Goal: Task Accomplishment & Management: Complete application form

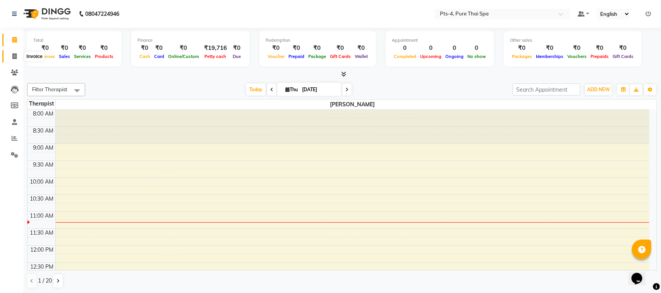
click at [14, 53] on span at bounding box center [15, 56] width 14 height 9
select select "service"
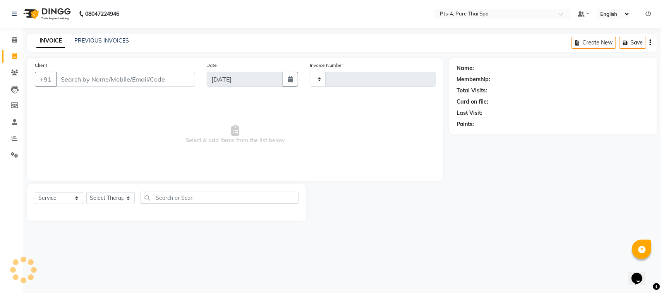
type input "2372"
select select "6459"
click at [91, 41] on link "PREVIOUS INVOICES" at bounding box center [101, 40] width 55 height 7
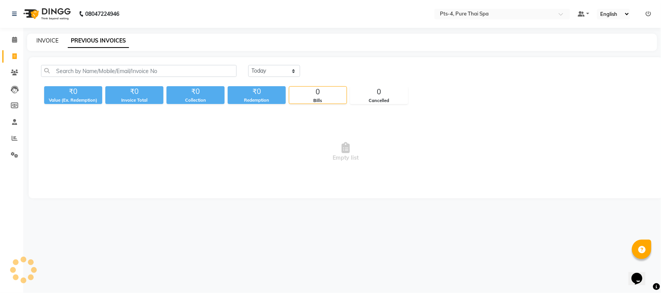
click at [48, 41] on link "INVOICE" at bounding box center [47, 40] width 22 height 7
select select "6459"
select select "service"
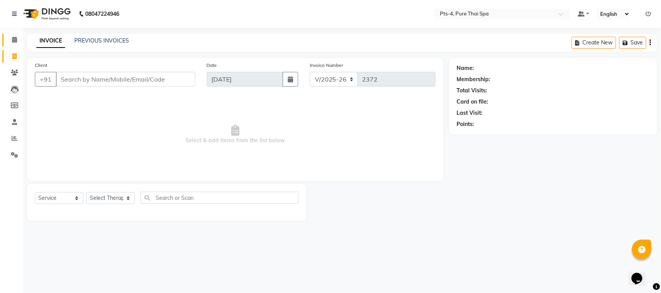
click at [12, 38] on icon at bounding box center [14, 40] width 5 height 6
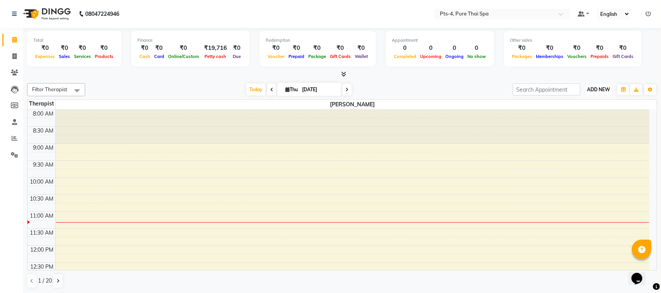
click at [605, 87] on span "ADD NEW" at bounding box center [598, 90] width 23 height 6
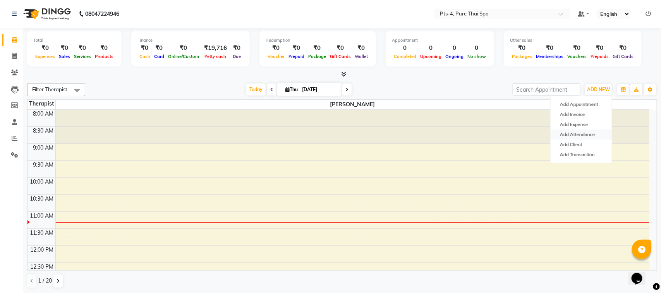
click at [587, 134] on link "Add Attendance" at bounding box center [580, 135] width 61 height 10
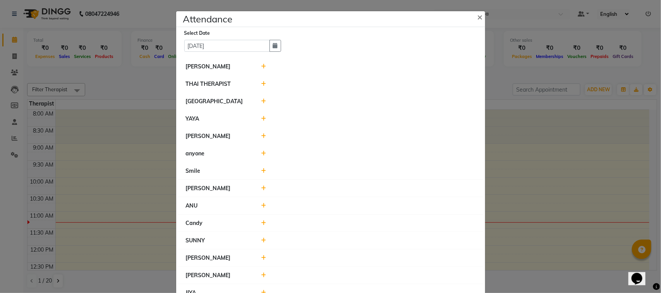
click at [261, 137] on icon at bounding box center [263, 136] width 5 height 5
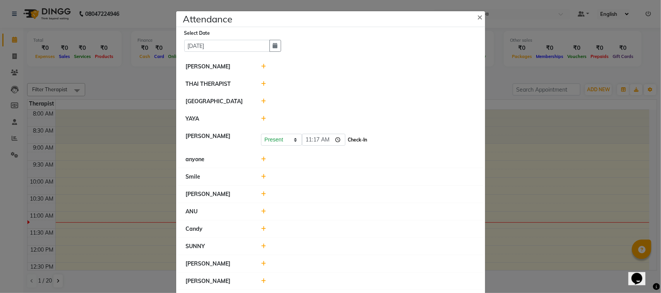
click at [346, 142] on button "Check-In" at bounding box center [357, 140] width 23 height 11
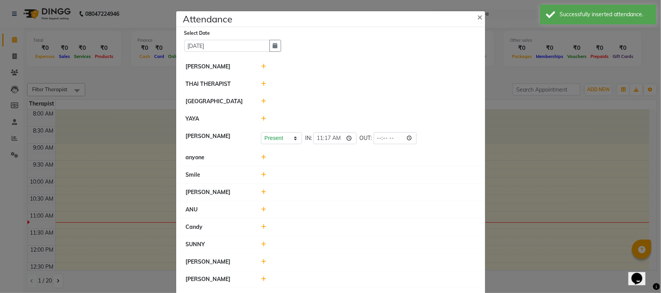
click at [261, 193] on icon at bounding box center [263, 192] width 5 height 5
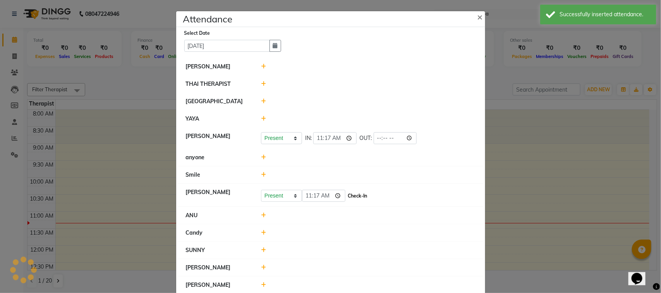
click at [346, 197] on button "Check-In" at bounding box center [357, 196] width 23 height 11
click at [261, 212] on icon at bounding box center [263, 213] width 5 height 5
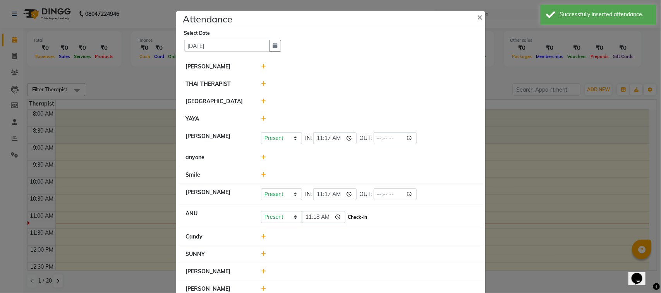
click at [346, 219] on button "Check-In" at bounding box center [357, 217] width 23 height 11
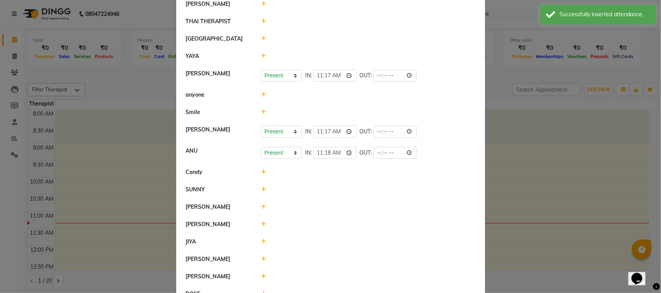
scroll to position [97, 0]
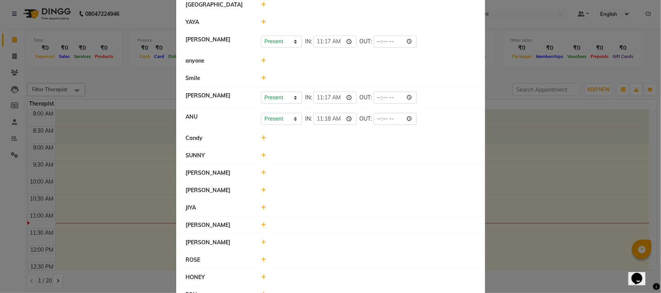
click at [261, 243] on icon at bounding box center [263, 242] width 5 height 5
click at [346, 248] on button "Check-In" at bounding box center [357, 246] width 23 height 11
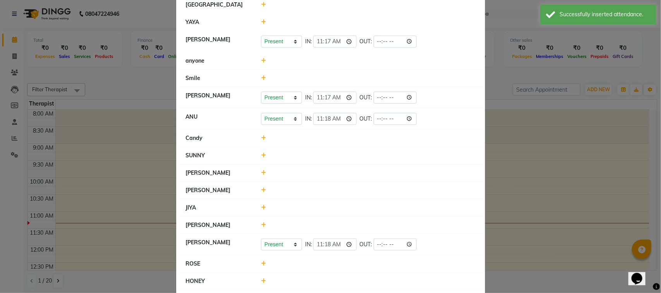
click at [263, 264] on div at bounding box center [368, 264] width 226 height 8
click at [262, 264] on icon at bounding box center [263, 263] width 5 height 5
click at [353, 269] on button "Check-In" at bounding box center [357, 267] width 23 height 11
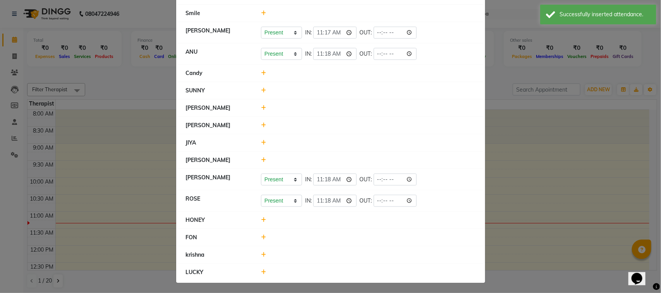
scroll to position [165, 0]
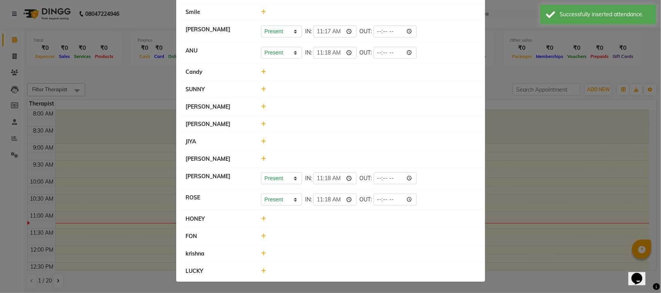
click at [261, 219] on icon at bounding box center [263, 218] width 5 height 5
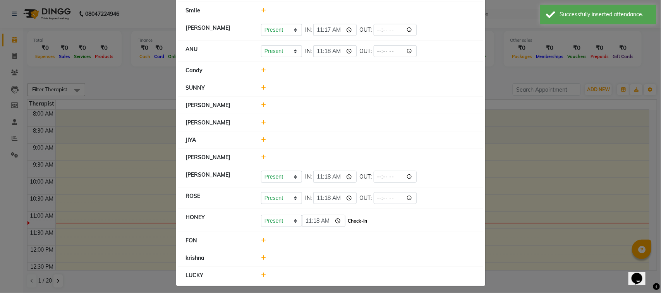
click at [346, 223] on button "Check-In" at bounding box center [357, 221] width 23 height 11
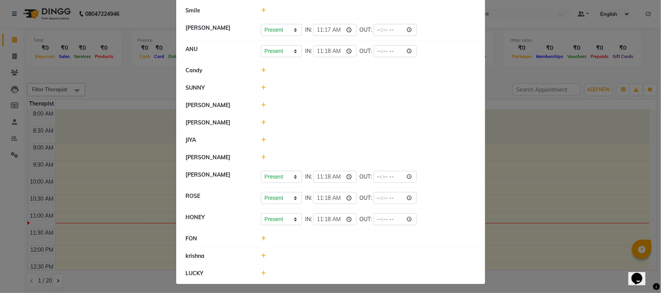
click at [261, 276] on icon at bounding box center [263, 273] width 5 height 5
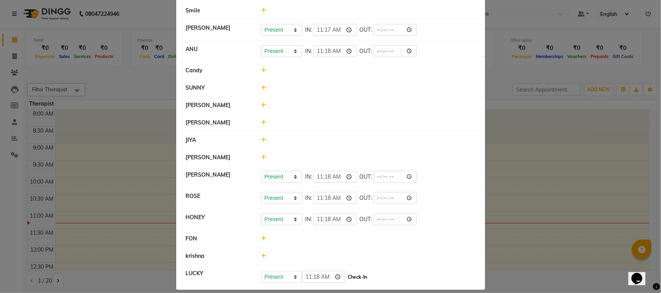
click at [347, 280] on button "Check-In" at bounding box center [357, 277] width 23 height 11
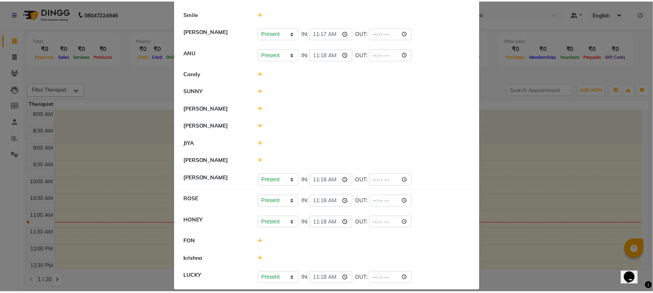
scroll to position [172, 0]
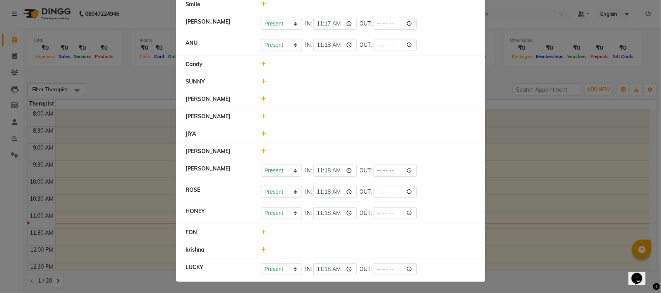
click at [540, 163] on ngb-modal-window "Attendance × Select Date [DATE] SHIV PRAKASH THAI THERAPIST [GEOGRAPHIC_DATA] Y…" at bounding box center [330, 146] width 661 height 293
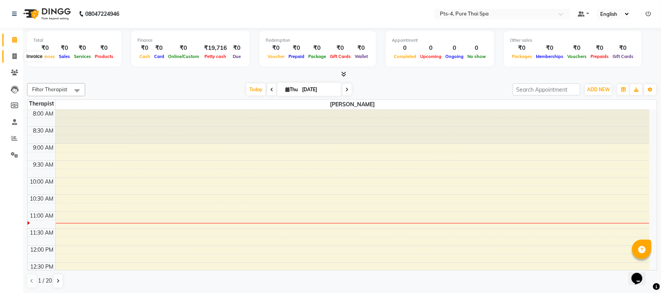
click at [14, 60] on span at bounding box center [15, 56] width 14 height 9
select select "6459"
select select "service"
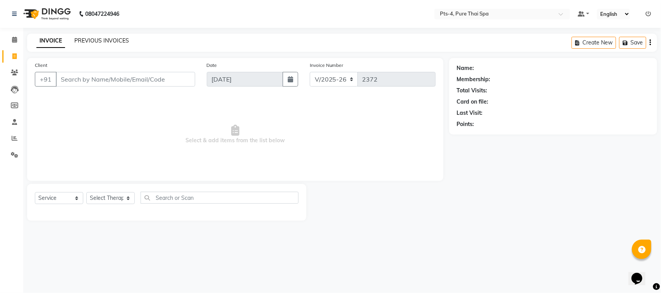
click at [105, 41] on link "PREVIOUS INVOICES" at bounding box center [101, 40] width 55 height 7
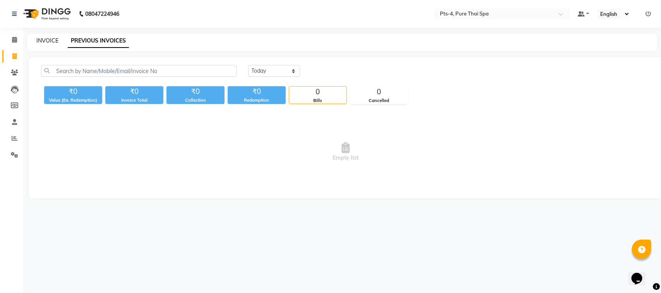
click at [50, 43] on link "INVOICE" at bounding box center [47, 40] width 22 height 7
select select "6459"
select select "service"
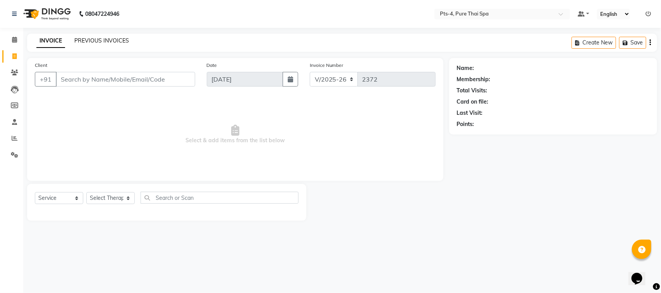
click at [96, 43] on link "PREVIOUS INVOICES" at bounding box center [101, 40] width 55 height 7
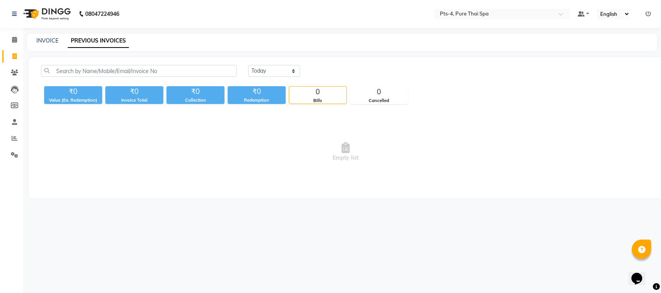
click at [93, 46] on link "PREVIOUS INVOICES" at bounding box center [98, 41] width 61 height 14
click at [93, 40] on link "PREVIOUS INVOICES" at bounding box center [98, 41] width 61 height 14
click at [45, 39] on link "INVOICE" at bounding box center [47, 40] width 22 height 7
select select "service"
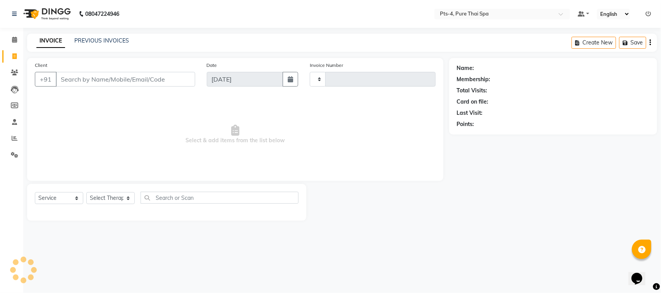
type input "2372"
select select "6459"
click at [105, 43] on link "PREVIOUS INVOICES" at bounding box center [101, 40] width 55 height 7
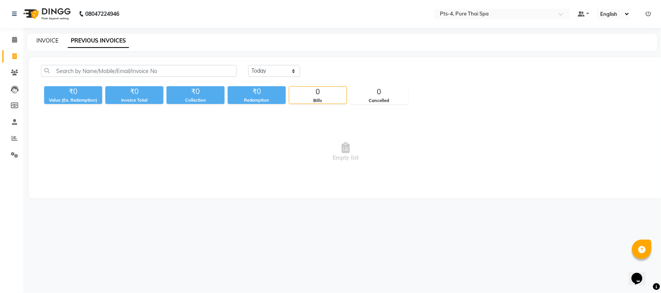
click at [46, 38] on link "INVOICE" at bounding box center [47, 40] width 22 height 7
select select "6459"
select select "service"
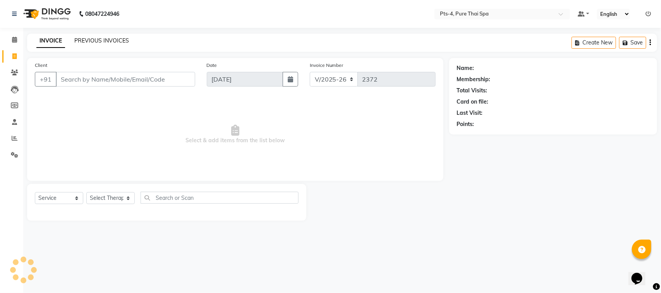
click at [95, 39] on link "PREVIOUS INVOICES" at bounding box center [101, 40] width 55 height 7
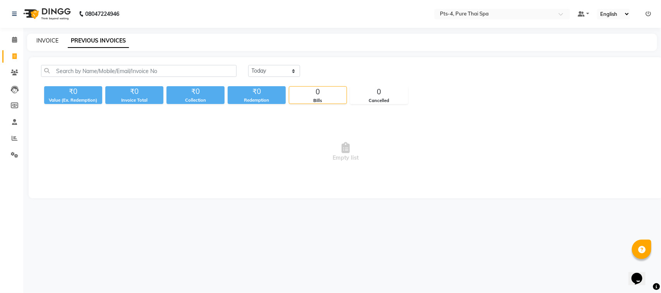
click at [45, 39] on link "INVOICE" at bounding box center [47, 40] width 22 height 7
select select "service"
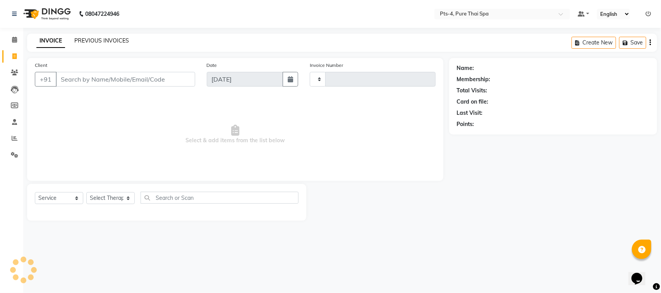
type input "2372"
select select "6459"
click at [90, 41] on link "PREVIOUS INVOICES" at bounding box center [101, 40] width 55 height 7
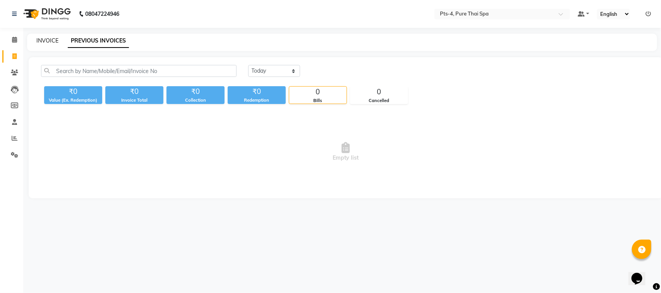
click at [45, 40] on link "INVOICE" at bounding box center [47, 40] width 22 height 7
select select "service"
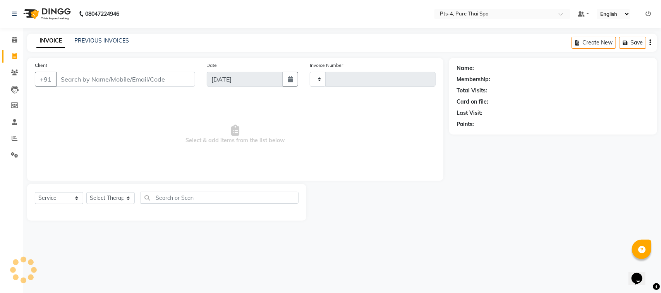
type input "2372"
select select "6459"
click at [98, 45] on div "INVOICE PREVIOUS INVOICES" at bounding box center [82, 41] width 111 height 9
click at [100, 41] on link "PREVIOUS INVOICES" at bounding box center [101, 40] width 55 height 7
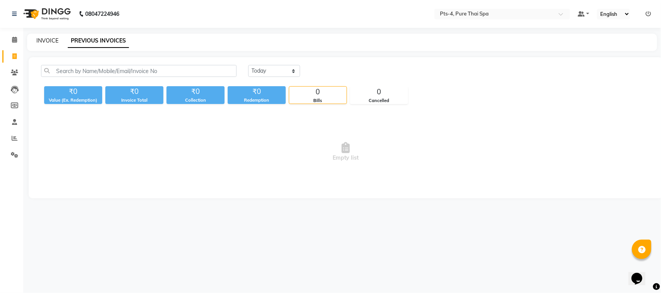
click at [47, 39] on link "INVOICE" at bounding box center [47, 40] width 22 height 7
select select "6459"
select select "service"
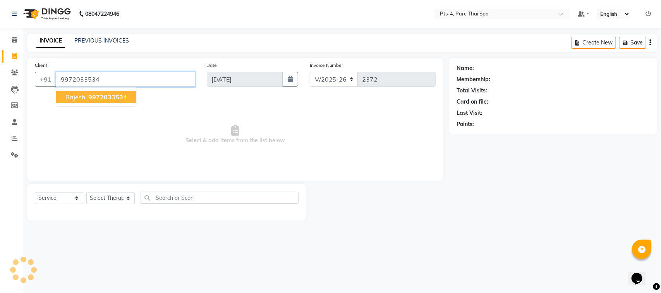
type input "9972033534"
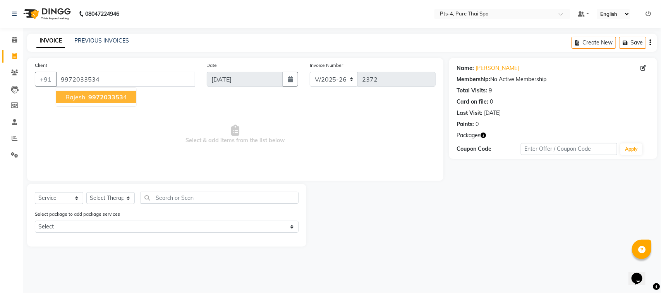
click at [81, 97] on span "rajesh" at bounding box center [75, 97] width 20 height 8
click at [126, 196] on select "Select Therapist [PERSON_NAME] NE [PERSON_NAME] anyone [PERSON_NAME] Candy FON …" at bounding box center [110, 198] width 48 height 12
select select "59672"
click at [86, 192] on select "Select Therapist [PERSON_NAME] NE [PERSON_NAME] anyone [PERSON_NAME] Candy FON …" at bounding box center [110, 198] width 48 height 12
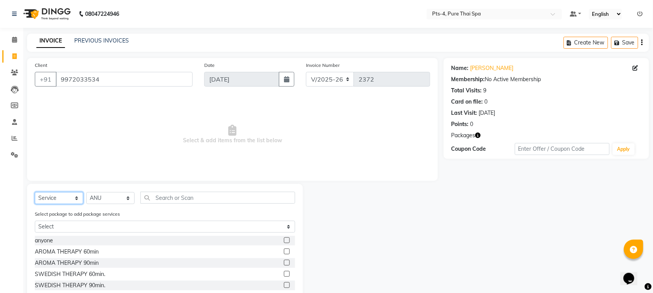
click at [76, 198] on select "Select Service Product Membership Package Voucher Prepaid Gift Card" at bounding box center [59, 198] width 48 height 12
select select "package"
click at [35, 192] on select "Select Service Product Membership Package Voucher Prepaid Gift Card" at bounding box center [59, 198] width 48 height 12
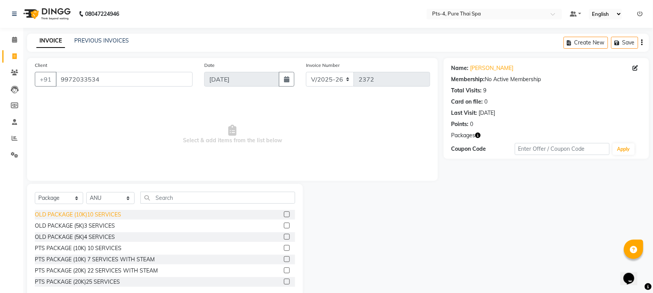
click at [105, 216] on div "OLD PACKAGE (10K)10 SERVICES" at bounding box center [78, 215] width 86 height 8
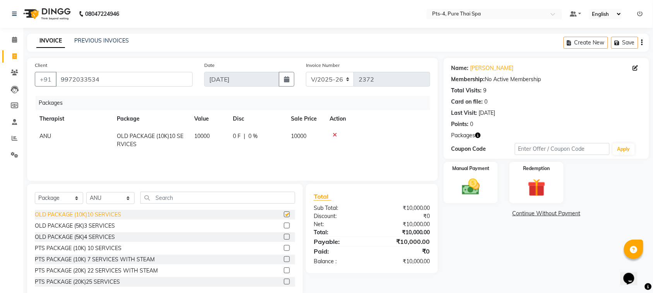
checkbox input "false"
click at [335, 133] on icon at bounding box center [335, 134] width 4 height 5
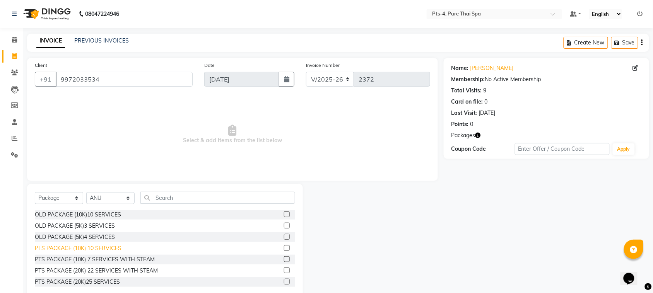
click at [106, 245] on div "PTS PACKAGE (10K) 10 SERVICES" at bounding box center [78, 249] width 87 height 8
checkbox input "false"
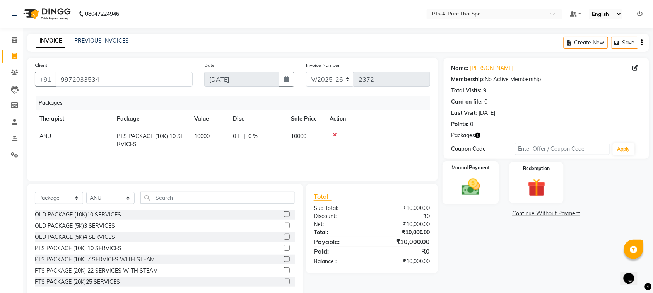
click at [477, 188] on img at bounding box center [471, 186] width 30 height 21
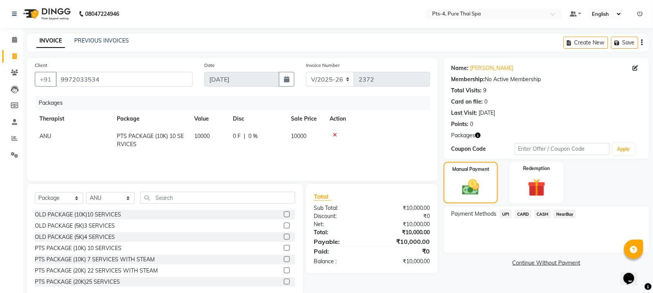
click at [540, 215] on span "CASH" at bounding box center [543, 214] width 17 height 9
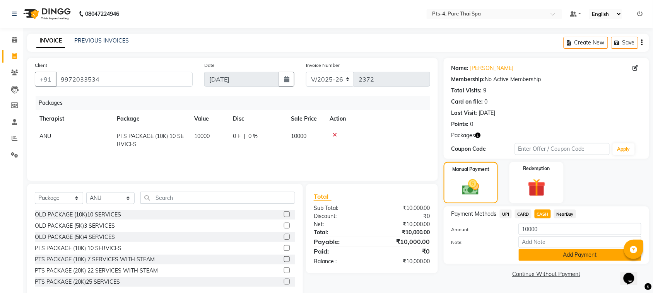
click at [535, 254] on button "Add Payment" at bounding box center [580, 255] width 123 height 12
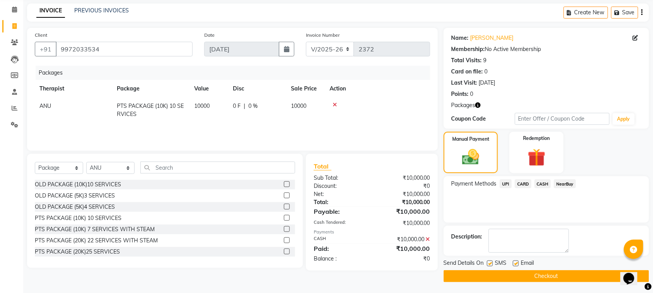
scroll to position [31, 0]
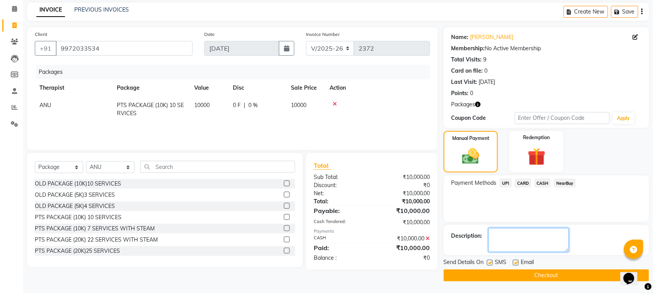
click at [525, 231] on textarea at bounding box center [529, 240] width 81 height 24
type textarea "503"
click at [490, 261] on label at bounding box center [490, 263] width 6 height 6
click at [490, 261] on input "checkbox" at bounding box center [489, 263] width 5 height 5
checkbox input "false"
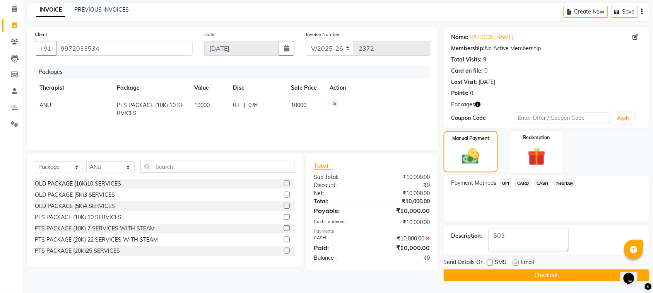
click at [519, 262] on label at bounding box center [516, 263] width 6 height 6
click at [518, 262] on input "checkbox" at bounding box center [515, 263] width 5 height 5
checkbox input "false"
click at [516, 279] on button "Checkout" at bounding box center [547, 276] width 206 height 12
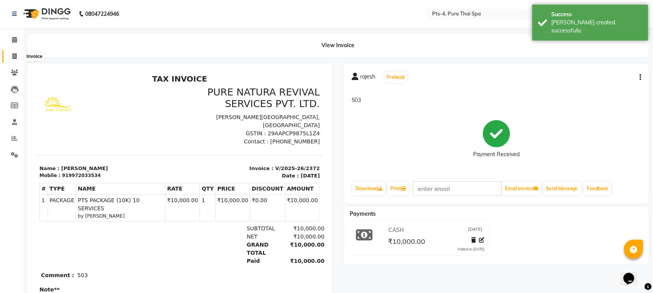
click at [14, 53] on icon at bounding box center [14, 56] width 4 height 6
select select "6459"
select select "service"
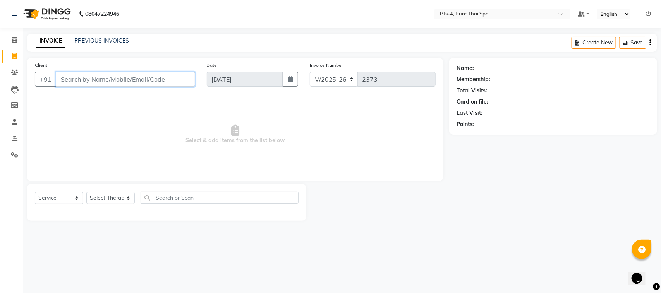
paste input "9972033534"
type input "9972033534"
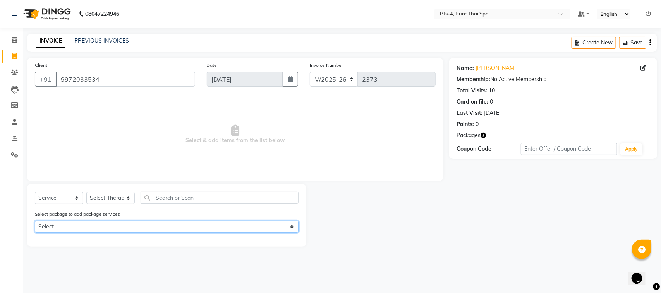
click at [108, 223] on select "Select PTS PACKAGE (10K) 10 SERVICES PTS PACKAGE (10K) 10 SERVICES" at bounding box center [167, 227] width 264 height 12
select select "1: Object"
click at [35, 221] on select "Select PTS PACKAGE (10K) 10 SERVICES PTS PACKAGE (10K) 10 SERVICES" at bounding box center [167, 227] width 264 height 12
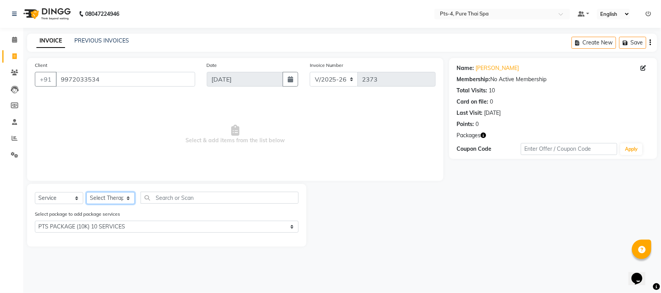
click at [116, 198] on select "Select Therapist [PERSON_NAME] NE [PERSON_NAME] anyone [PERSON_NAME] Candy FON …" at bounding box center [110, 198] width 48 height 12
select select "84268"
click at [86, 192] on select "Select Therapist [PERSON_NAME] NE [PERSON_NAME] anyone [PERSON_NAME] Candy FON …" at bounding box center [110, 198] width 48 height 12
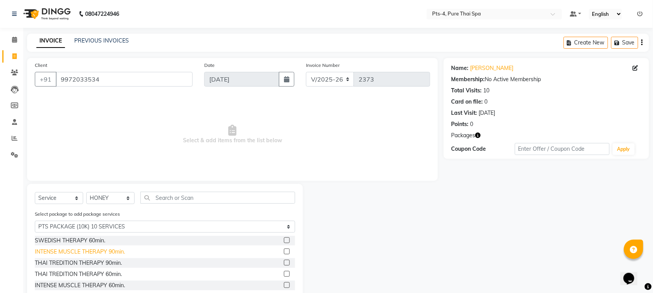
click at [94, 252] on div "INTENSE MUSCLE THERAPY 90min." at bounding box center [80, 252] width 90 height 8
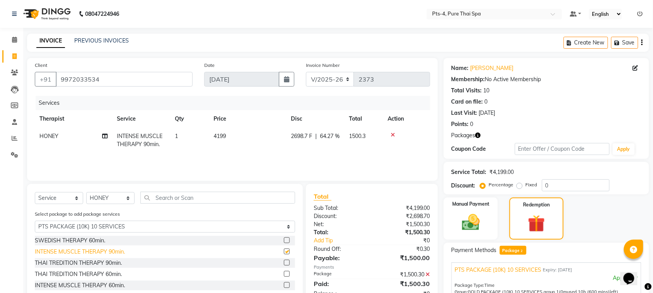
checkbox input "false"
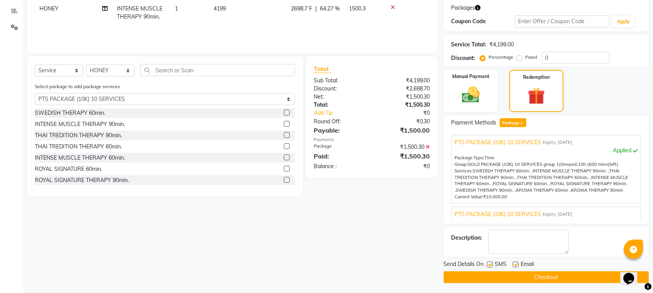
scroll to position [130, 0]
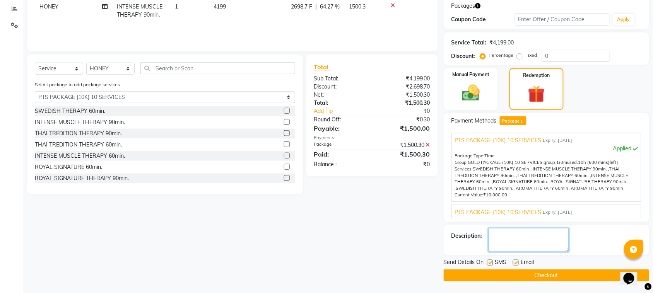
click at [517, 239] on textarea at bounding box center [529, 240] width 81 height 24
type textarea "503"
click at [490, 264] on label at bounding box center [490, 263] width 6 height 6
click at [490, 264] on input "checkbox" at bounding box center [489, 263] width 5 height 5
checkbox input "false"
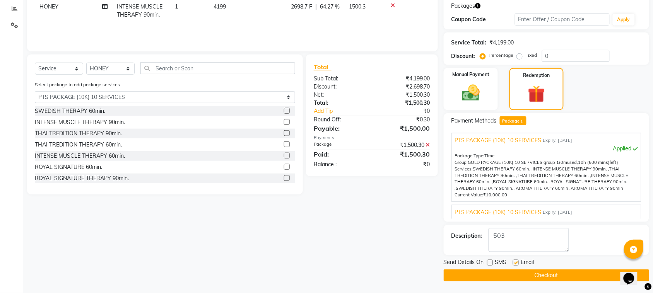
click at [517, 263] on label at bounding box center [516, 263] width 6 height 6
click at [517, 263] on input "checkbox" at bounding box center [515, 263] width 5 height 5
checkbox input "false"
click at [500, 275] on button "Checkout" at bounding box center [547, 276] width 206 height 12
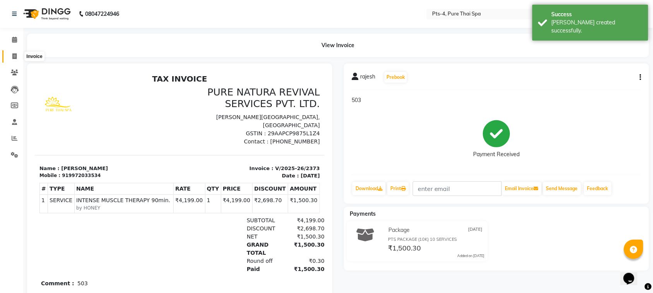
click at [14, 57] on icon at bounding box center [14, 56] width 4 height 6
select select "service"
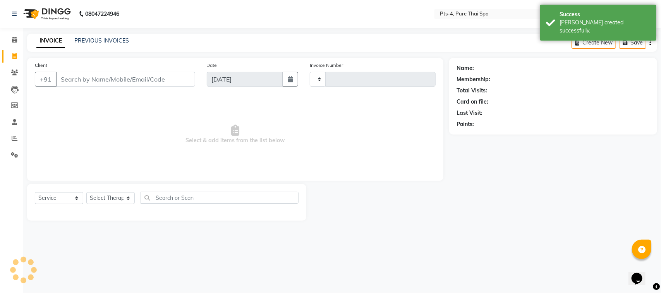
type input "2374"
select select "6459"
click at [94, 40] on link "PREVIOUS INVOICES" at bounding box center [101, 40] width 55 height 7
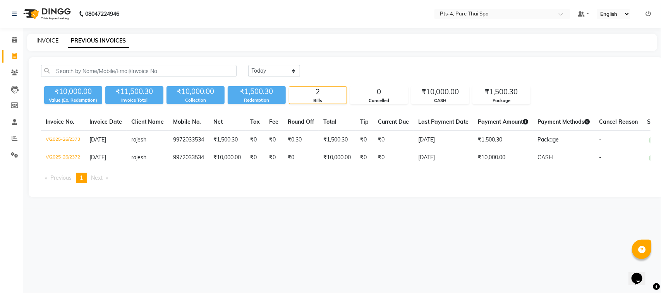
click at [51, 41] on link "INVOICE" at bounding box center [47, 40] width 22 height 7
select select "service"
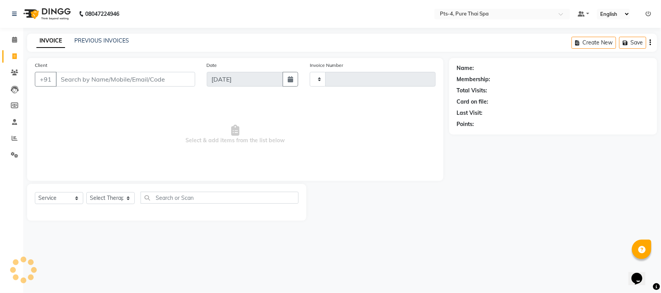
type input "2374"
select select "6459"
type input "9980096506"
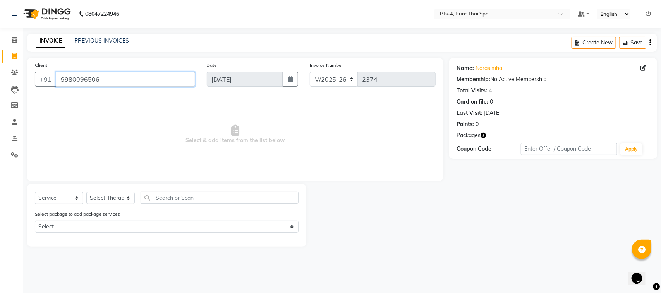
click at [88, 78] on input "9980096506" at bounding box center [125, 79] width 139 height 15
drag, startPoint x: 124, startPoint y: 77, endPoint x: 16, endPoint y: 83, distance: 107.8
click at [16, 83] on app-home "08047224946 Select Location × Pts-4, Pure Thai Spa Default Panel My Panel Engli…" at bounding box center [330, 129] width 661 height 259
click at [124, 196] on select "Select Therapist [PERSON_NAME] NE [PERSON_NAME] anyone [PERSON_NAME] Candy FON …" at bounding box center [110, 198] width 48 height 12
select select "83713"
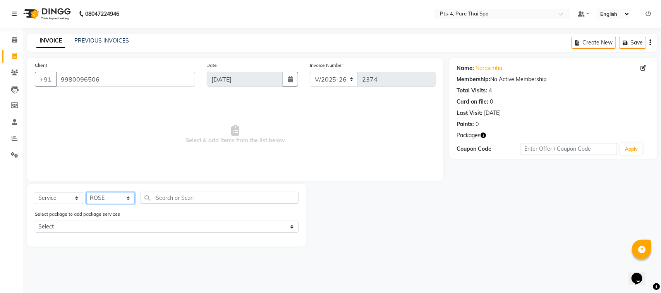
click at [86, 192] on select "Select Therapist [PERSON_NAME] NE [PERSON_NAME] anyone [PERSON_NAME] Candy FON …" at bounding box center [110, 198] width 48 height 12
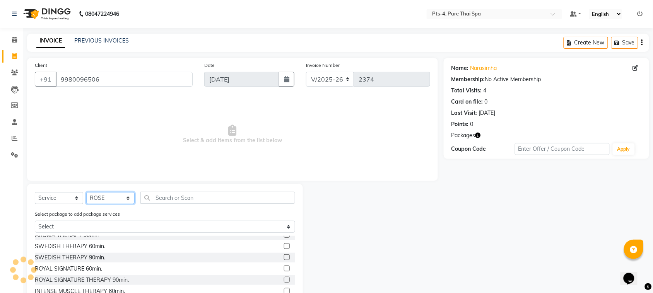
scroll to position [48, 0]
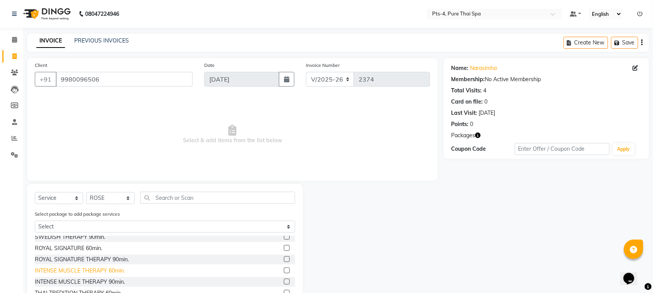
click at [103, 267] on div "INTENSE MUSCLE THERAPY 60min." at bounding box center [80, 271] width 90 height 8
checkbox input "false"
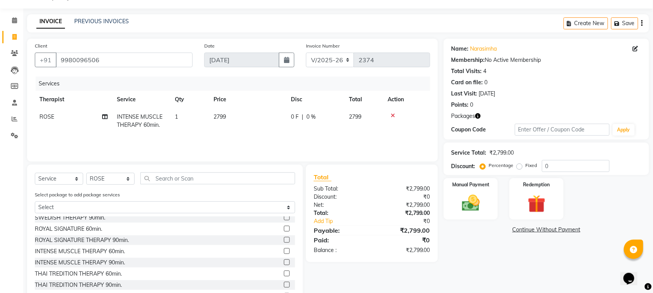
scroll to position [41, 0]
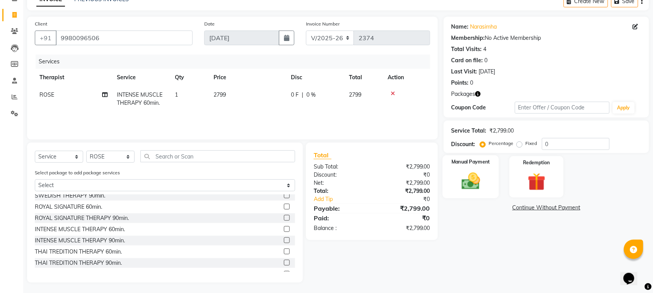
click at [470, 194] on div "Manual Payment" at bounding box center [471, 177] width 57 height 43
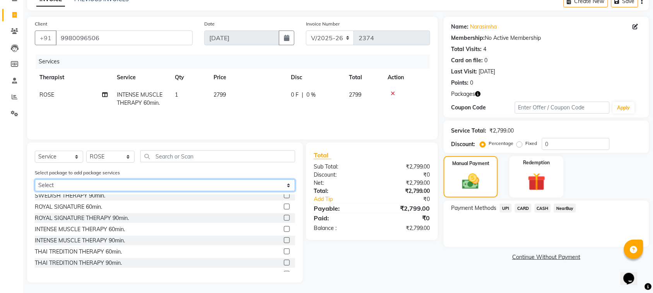
click at [115, 187] on select "Select PTS PACKAGE (5K) 4 SERVICES" at bounding box center [165, 186] width 260 height 12
select select "1: Object"
click at [35, 180] on select "Select PTS PACKAGE (5K) 4 SERVICES" at bounding box center [165, 186] width 260 height 12
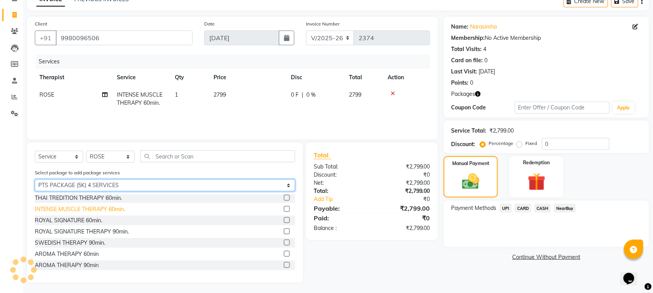
scroll to position [46, 0]
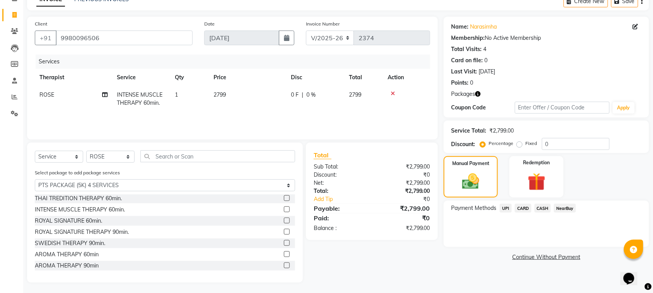
click at [394, 93] on icon at bounding box center [393, 93] width 4 height 5
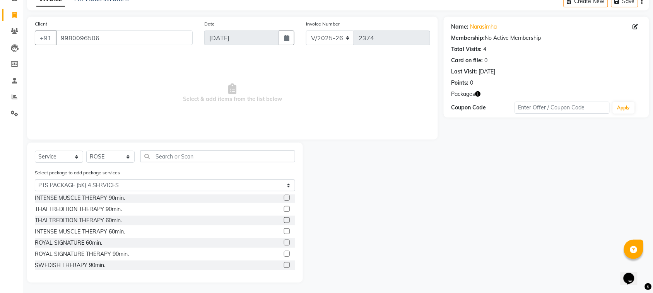
scroll to position [0, 0]
click at [86, 254] on div "INTENSE MUSCLE THERAPY 60min." at bounding box center [80, 256] width 90 height 8
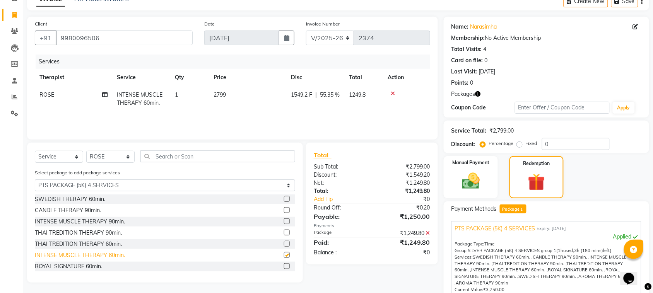
checkbox input "false"
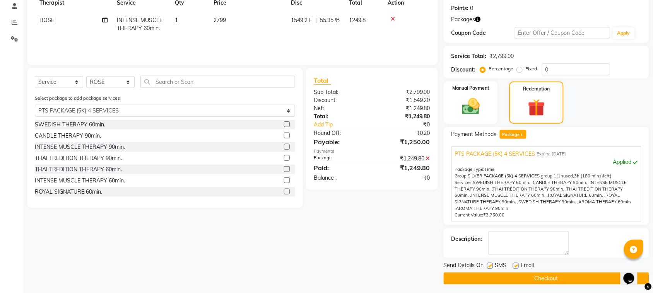
scroll to position [119, 0]
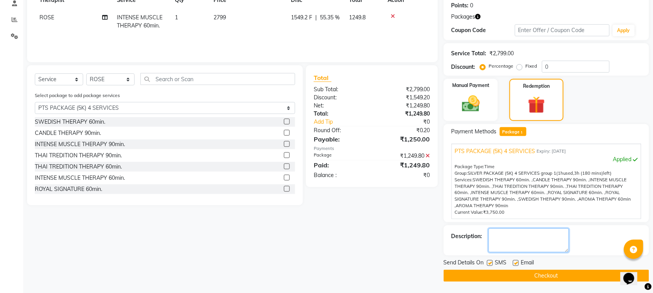
click at [510, 240] on textarea at bounding box center [529, 241] width 81 height 24
type textarea "604"
click at [490, 263] on label at bounding box center [490, 263] width 6 height 6
click at [490, 263] on input "checkbox" at bounding box center [489, 263] width 5 height 5
checkbox input "false"
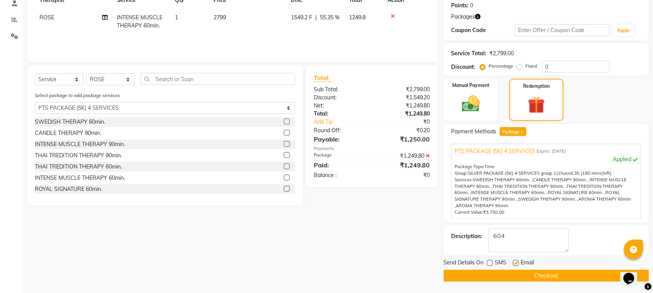
click at [517, 264] on label at bounding box center [516, 263] width 6 height 6
click at [517, 264] on input "checkbox" at bounding box center [515, 263] width 5 height 5
checkbox input "false"
click at [513, 274] on button "Checkout" at bounding box center [547, 276] width 206 height 12
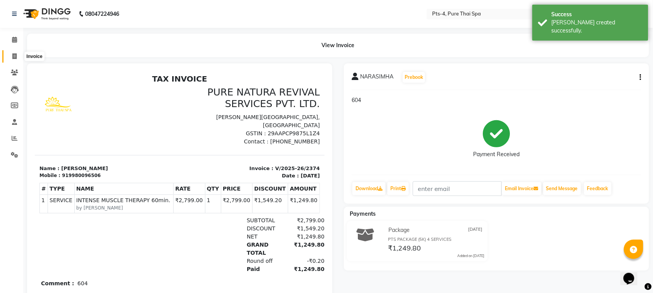
click at [14, 52] on span at bounding box center [15, 56] width 14 height 9
select select "6459"
select select "service"
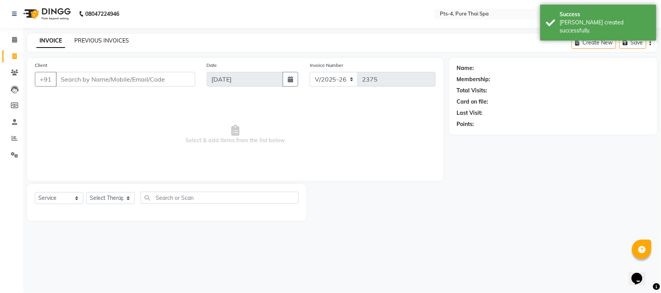
click at [93, 41] on link "PREVIOUS INVOICES" at bounding box center [101, 40] width 55 height 7
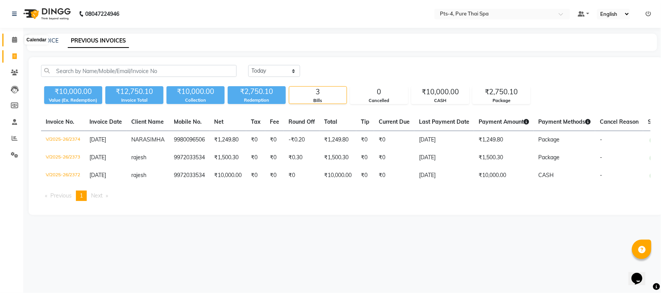
click at [12, 43] on span at bounding box center [15, 40] width 14 height 9
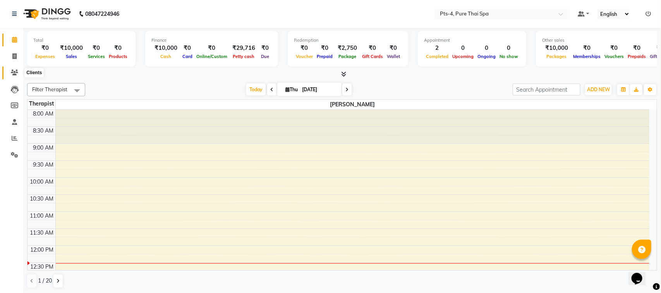
click at [15, 70] on icon at bounding box center [14, 73] width 7 height 6
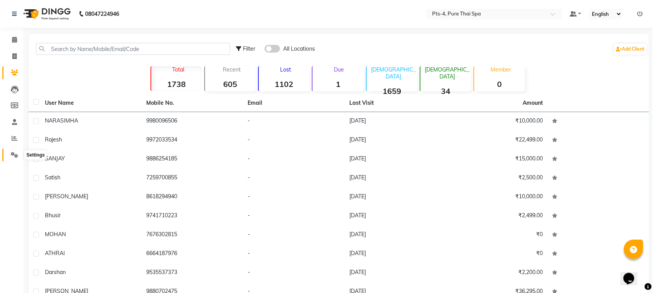
click at [9, 158] on span at bounding box center [15, 155] width 14 height 9
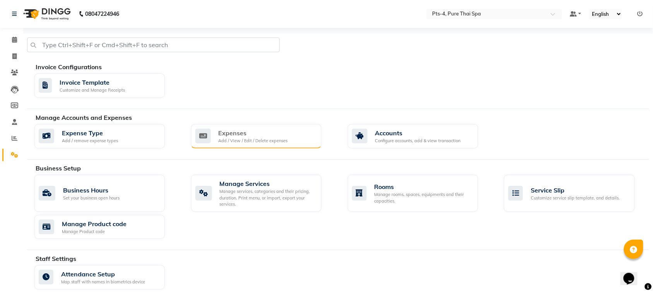
click at [250, 138] on div "Add / View / Edit / Delete expenses" at bounding box center [253, 141] width 69 height 7
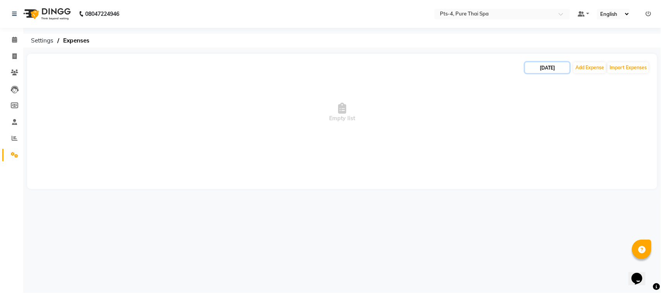
click at [544, 68] on input "[DATE]" at bounding box center [547, 67] width 45 height 11
select select "9"
select select "2025"
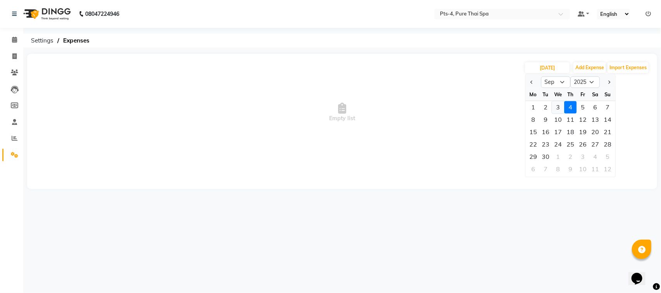
click at [559, 110] on div "3" at bounding box center [558, 107] width 12 height 12
type input "[DATE]"
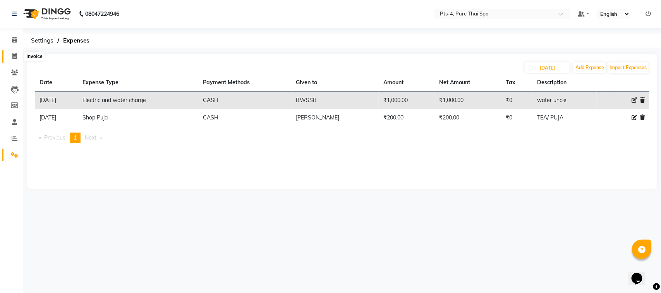
click at [15, 56] on icon at bounding box center [14, 56] width 4 height 6
select select "6459"
select select "service"
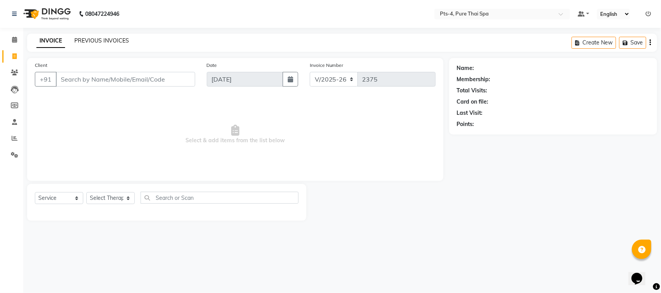
click at [105, 38] on link "PREVIOUS INVOICES" at bounding box center [101, 40] width 55 height 7
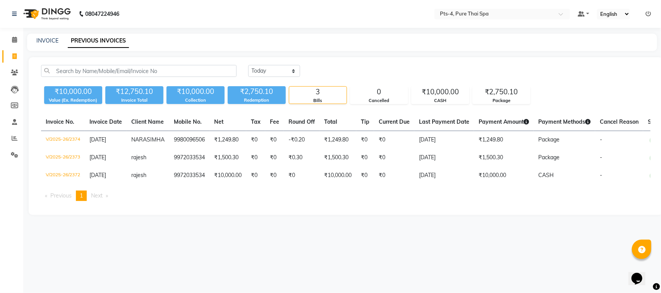
click at [274, 235] on div "08047224946 Select Location × Pts-4, Pure Thai Spa Default Panel My Panel Engli…" at bounding box center [330, 146] width 661 height 293
click at [55, 43] on link "INVOICE" at bounding box center [47, 40] width 22 height 7
select select "6459"
select select "service"
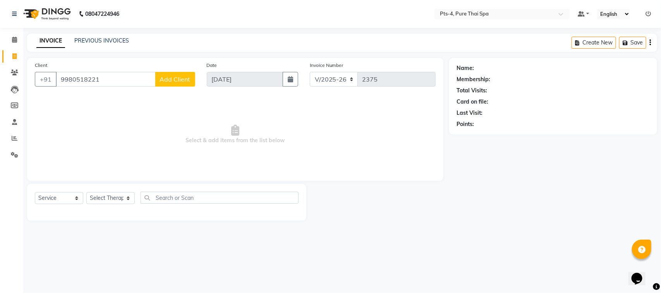
type input "9980518221"
click at [179, 78] on span "Add Client" at bounding box center [175, 79] width 31 height 8
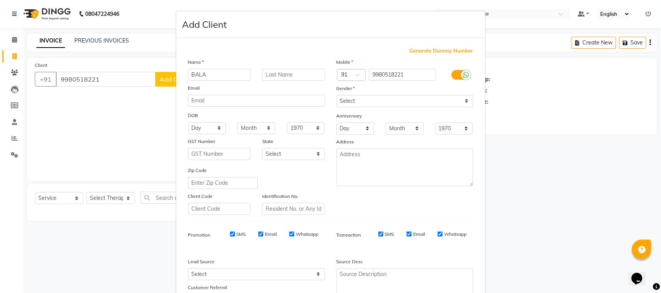
type input "BALA"
click at [374, 96] on select "Select [DEMOGRAPHIC_DATA] [DEMOGRAPHIC_DATA] Other Prefer Not To Say" at bounding box center [404, 101] width 137 height 12
select select "[DEMOGRAPHIC_DATA]"
click at [336, 95] on select "Select [DEMOGRAPHIC_DATA] [DEMOGRAPHIC_DATA] Other Prefer Not To Say" at bounding box center [404, 101] width 137 height 12
click at [230, 233] on input "SMS" at bounding box center [232, 234] width 5 height 5
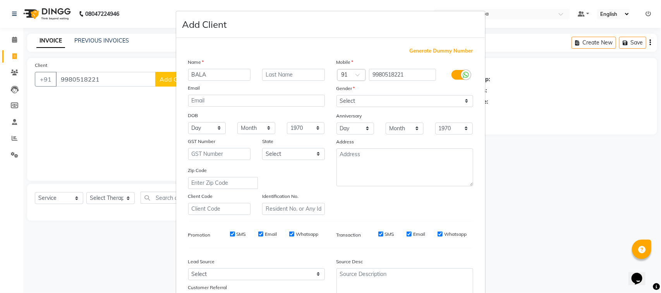
checkbox input "false"
click at [258, 232] on input "Email" at bounding box center [260, 234] width 5 height 5
checkbox input "false"
click at [290, 232] on input "Whatsapp" at bounding box center [291, 234] width 5 height 5
checkbox input "false"
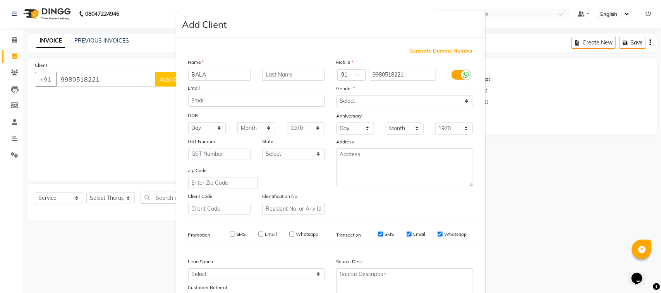
click at [378, 234] on input "SMS" at bounding box center [380, 234] width 5 height 5
checkbox input "false"
click at [406, 232] on input "Email" at bounding box center [408, 234] width 5 height 5
checkbox input "false"
click at [437, 232] on input "Whatsapp" at bounding box center [439, 234] width 5 height 5
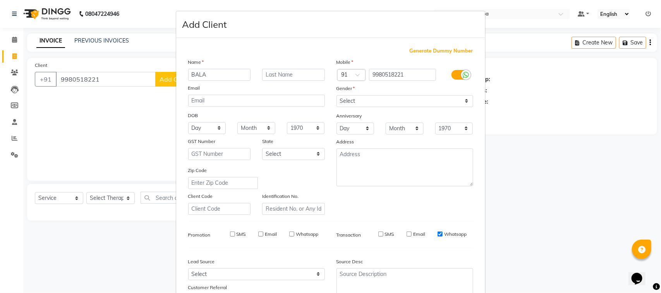
checkbox input "false"
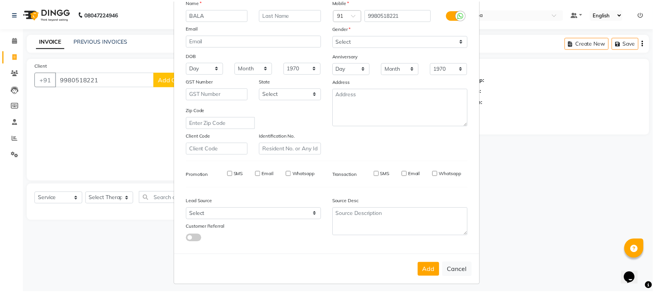
scroll to position [61, 0]
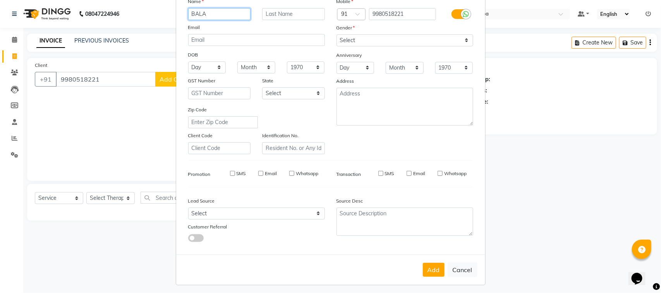
click at [218, 16] on input "BALA" at bounding box center [219, 14] width 63 height 12
type input "[PERSON_NAME]"
click at [434, 268] on button "Add" at bounding box center [434, 270] width 22 height 14
select select
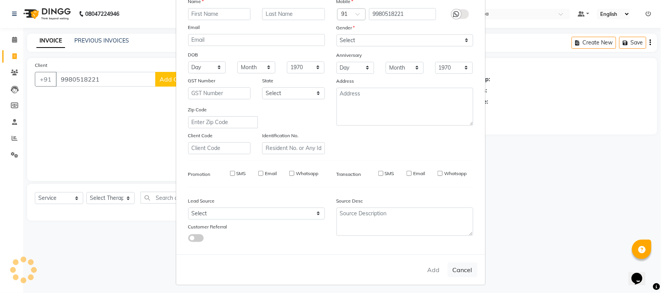
select select
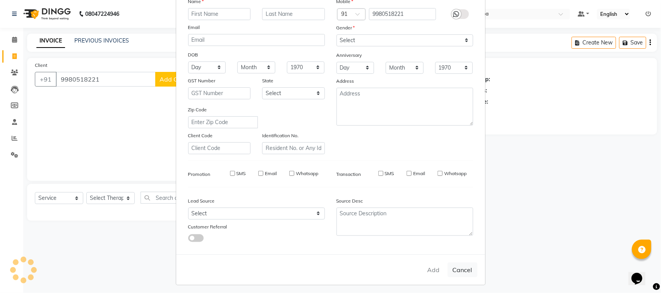
checkbox input "false"
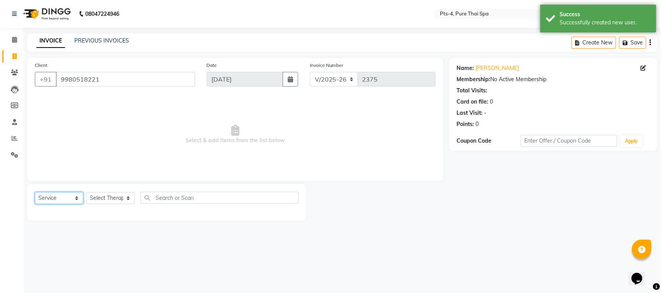
click at [72, 202] on select "Select Service Product Membership Package Voucher Prepaid Gift Card" at bounding box center [59, 198] width 48 height 12
select select "package"
click at [35, 192] on select "Select Service Product Membership Package Voucher Prepaid Gift Card" at bounding box center [59, 198] width 48 height 12
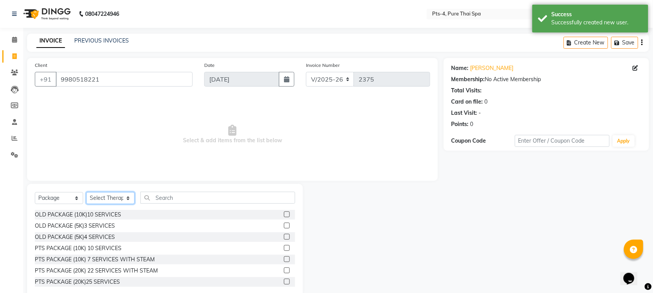
click at [115, 199] on select "Select Therapist [PERSON_NAME] NE [PERSON_NAME] anyone [PERSON_NAME] Candy FON …" at bounding box center [110, 198] width 48 height 12
select select "59672"
click at [86, 192] on select "Select Therapist [PERSON_NAME] NE [PERSON_NAME] anyone [PERSON_NAME] Candy FON …" at bounding box center [110, 198] width 48 height 12
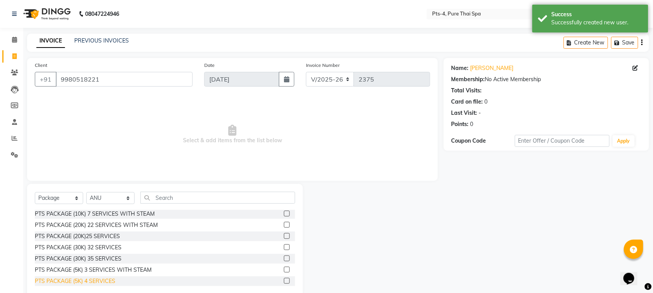
click at [101, 279] on div "PTS PACKAGE (5K) 4 SERVICES" at bounding box center [75, 282] width 81 height 8
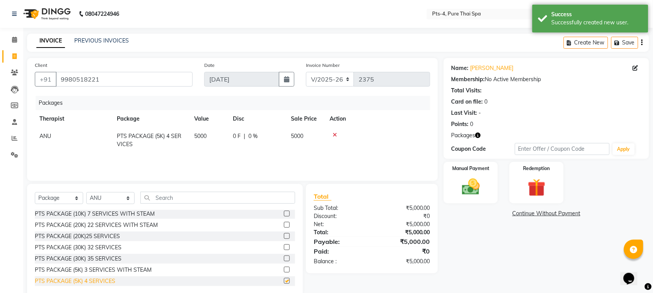
checkbox input "false"
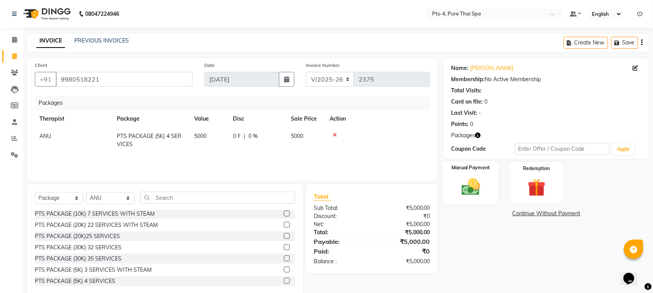
click at [478, 188] on img at bounding box center [471, 186] width 30 height 21
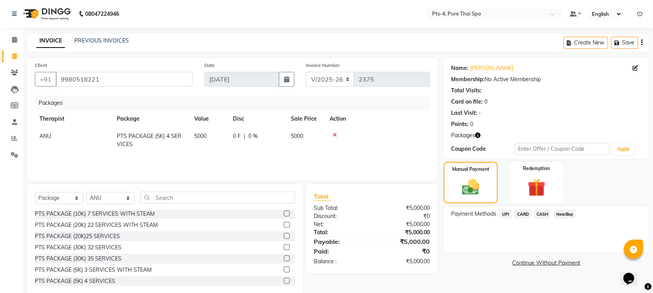
click at [508, 212] on span "UPI" at bounding box center [506, 214] width 12 height 9
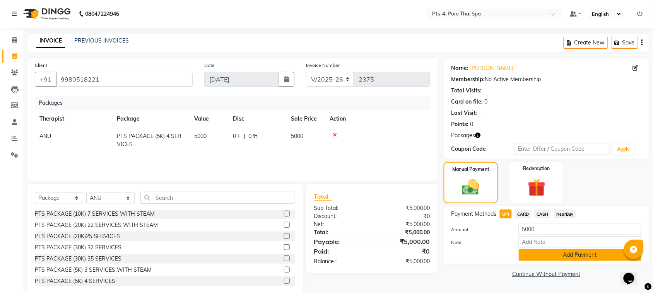
click at [539, 254] on button "Add Payment" at bounding box center [580, 255] width 123 height 12
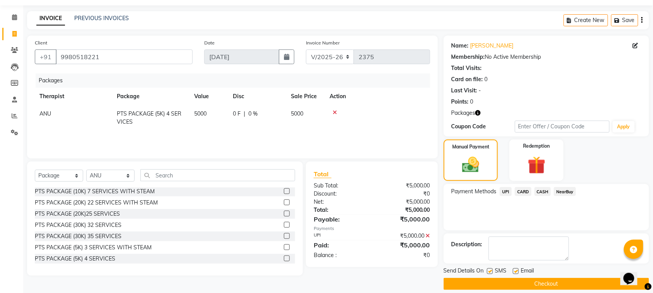
scroll to position [31, 0]
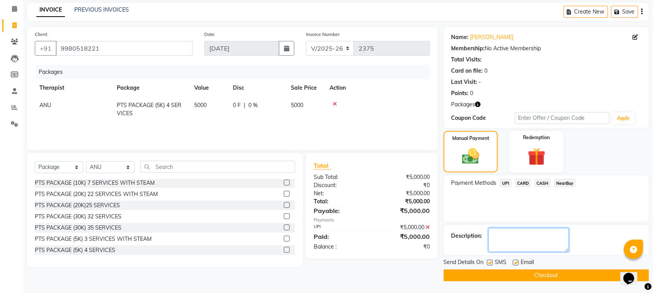
click at [529, 246] on textarea at bounding box center [529, 240] width 81 height 24
type textarea "632"
click at [489, 262] on label at bounding box center [490, 263] width 6 height 6
click at [489, 262] on input "checkbox" at bounding box center [489, 263] width 5 height 5
checkbox input "false"
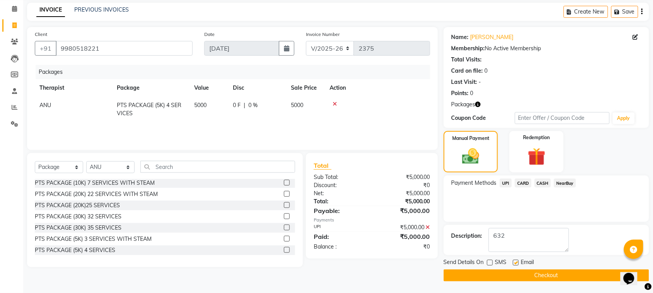
click at [514, 261] on label at bounding box center [516, 263] width 6 height 6
click at [514, 261] on input "checkbox" at bounding box center [515, 263] width 5 height 5
checkbox input "false"
click at [530, 277] on button "Checkout" at bounding box center [547, 276] width 206 height 12
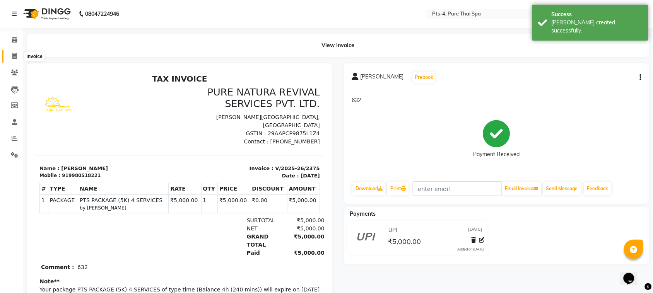
click at [12, 55] on span at bounding box center [15, 56] width 14 height 9
select select "service"
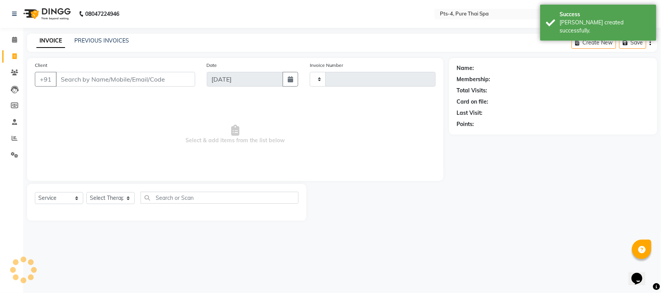
type input "2376"
select select "6459"
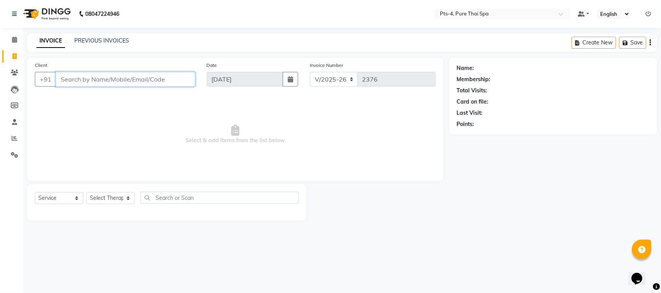
paste input "9980518221"
type input "9980518221"
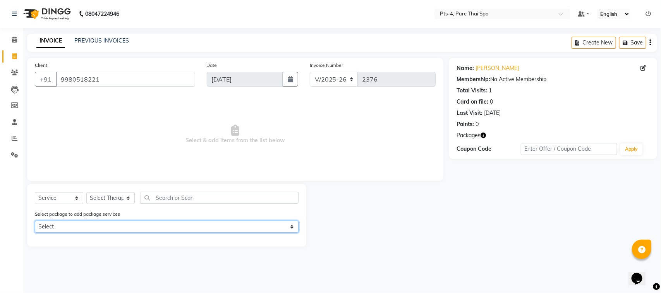
click at [106, 227] on select "Select PTS PACKAGE (5K) 4 SERVICES" at bounding box center [167, 227] width 264 height 12
select select "1: Object"
click at [35, 221] on select "Select PTS PACKAGE (5K) 4 SERVICES" at bounding box center [167, 227] width 264 height 12
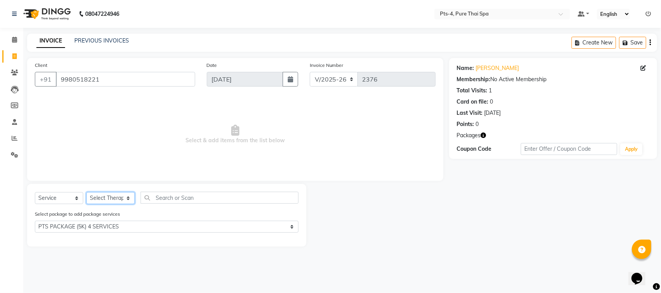
click at [129, 200] on select "Select Therapist [PERSON_NAME] NE [PERSON_NAME] anyone [PERSON_NAME] Candy FON …" at bounding box center [110, 198] width 48 height 12
select select "89914"
click at [86, 192] on select "Select Therapist [PERSON_NAME] NE [PERSON_NAME] anyone [PERSON_NAME] Candy FON …" at bounding box center [110, 198] width 48 height 12
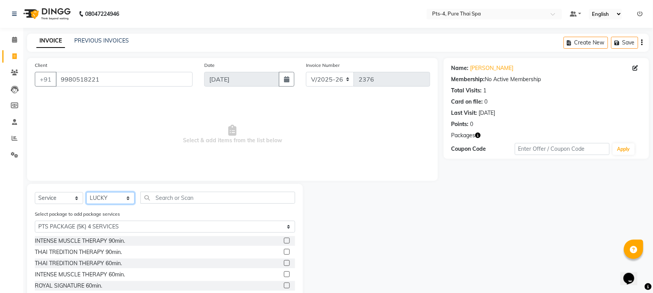
scroll to position [46, 0]
click at [92, 264] on div "ROYAL SIGNATURE 60min." at bounding box center [68, 263] width 67 height 8
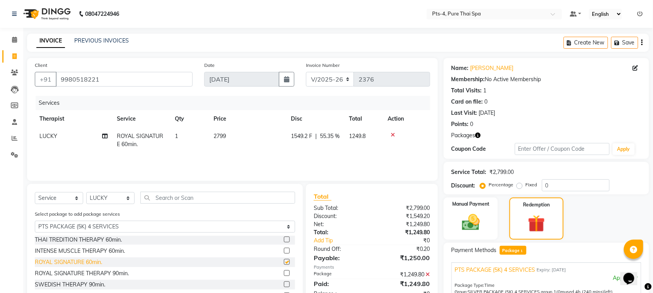
checkbox input "false"
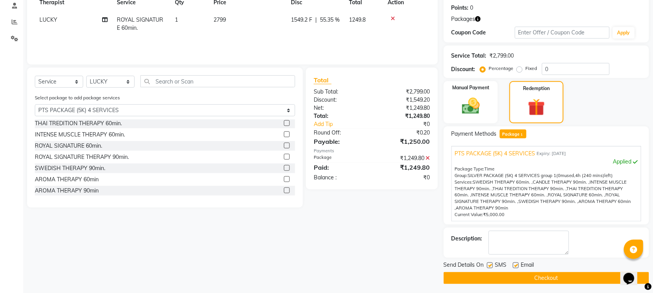
scroll to position [119, 0]
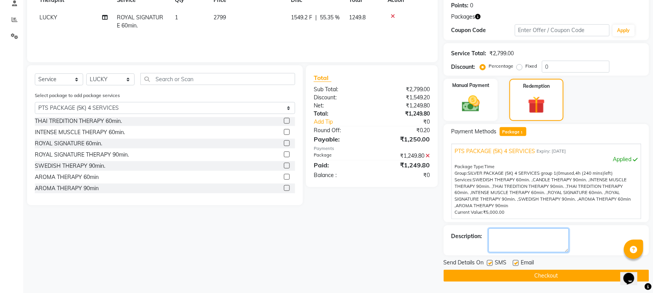
click at [521, 247] on textarea at bounding box center [529, 241] width 81 height 24
type textarea "632"
click at [489, 266] on div at bounding box center [489, 264] width 5 height 8
click at [490, 264] on label at bounding box center [490, 263] width 6 height 6
click at [490, 264] on input "checkbox" at bounding box center [489, 263] width 5 height 5
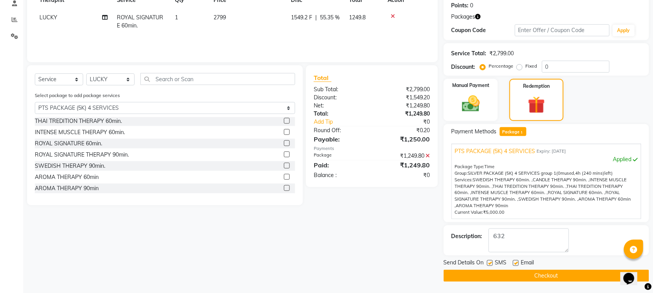
checkbox input "false"
click at [515, 264] on label at bounding box center [516, 263] width 6 height 6
click at [515, 264] on input "checkbox" at bounding box center [515, 263] width 5 height 5
checkbox input "false"
click at [521, 276] on button "Checkout" at bounding box center [547, 276] width 206 height 12
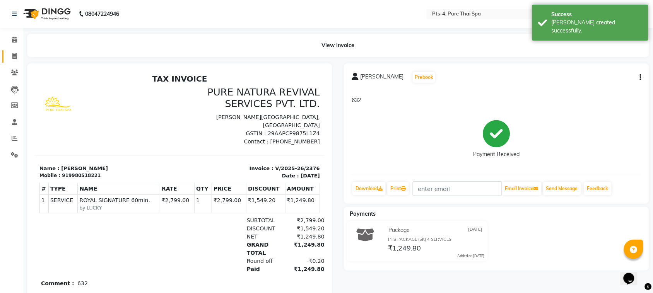
click at [9, 51] on link "Invoice" at bounding box center [11, 56] width 19 height 13
select select "6459"
select select "service"
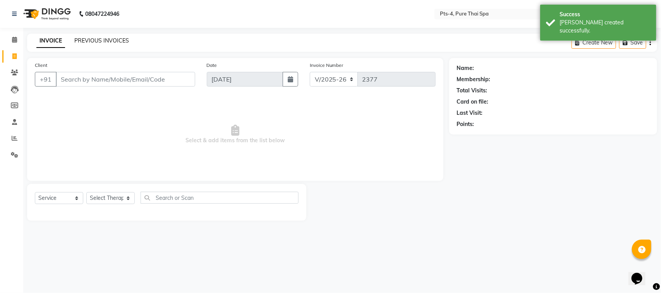
click at [97, 43] on link "PREVIOUS INVOICES" at bounding box center [101, 40] width 55 height 7
